Goal: Navigation & Orientation: Find specific page/section

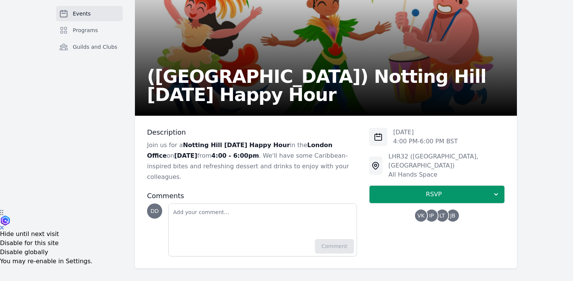
scroll to position [74, 0]
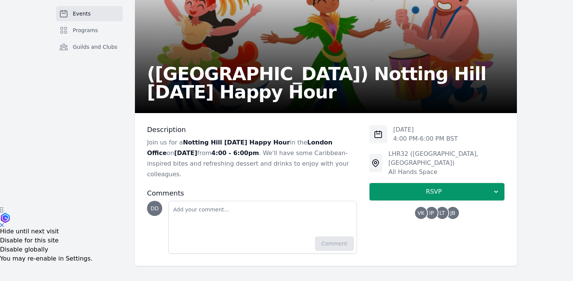
click at [433, 211] on span "IP" at bounding box center [431, 213] width 5 height 5
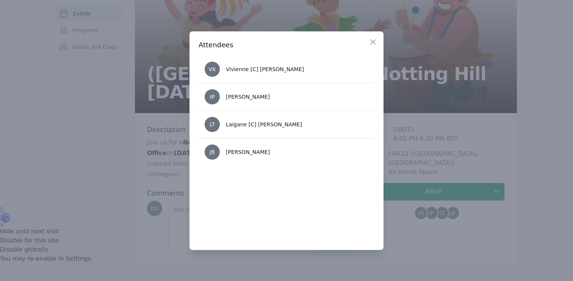
click at [368, 42] on h3 "Attendees" at bounding box center [286, 45] width 176 height 9
click at [370, 42] on icon "button" at bounding box center [372, 42] width 9 height 9
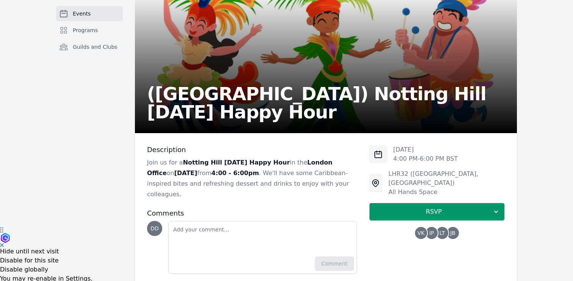
scroll to position [54, 0]
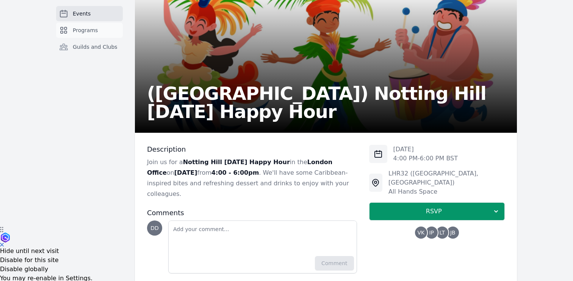
click at [98, 28] on link "Programs" at bounding box center [89, 30] width 67 height 15
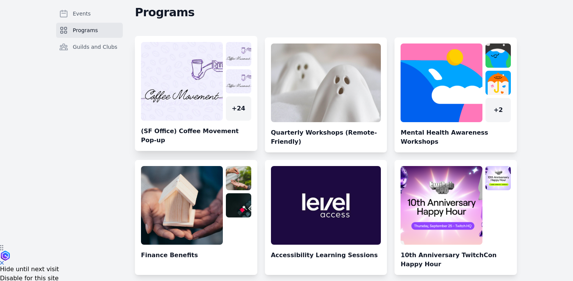
scroll to position [48, 0]
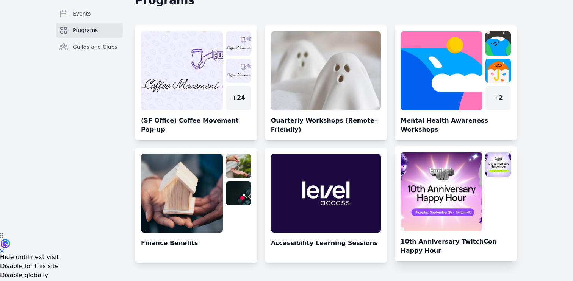
click at [428, 259] on link at bounding box center [455, 207] width 122 height 109
